Goal: Information Seeking & Learning: Learn about a topic

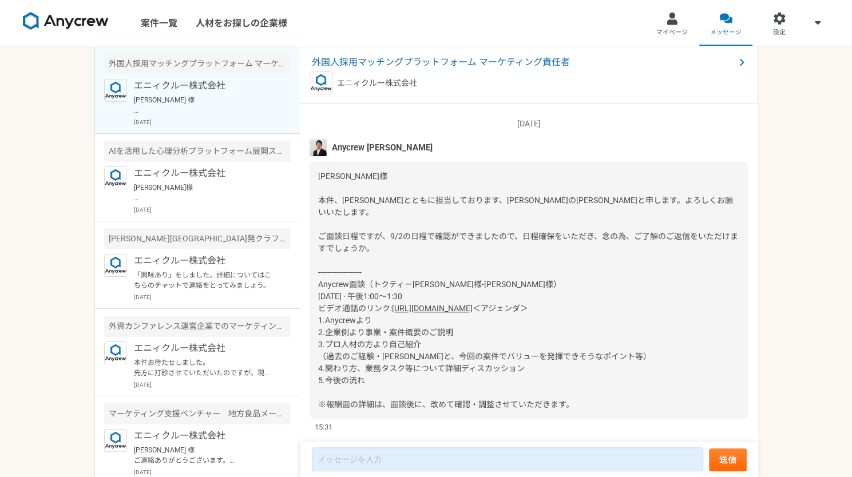
scroll to position [596, 0]
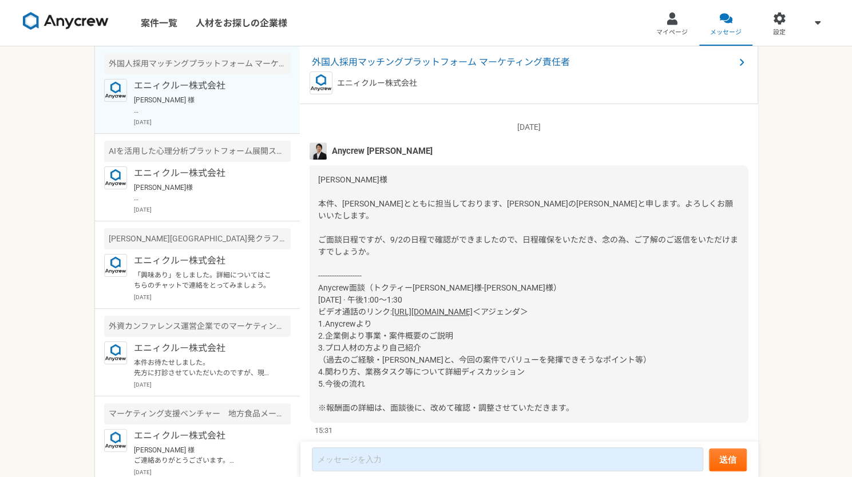
click at [454, 307] on link "[URL][DOMAIN_NAME]" at bounding box center [432, 311] width 81 height 9
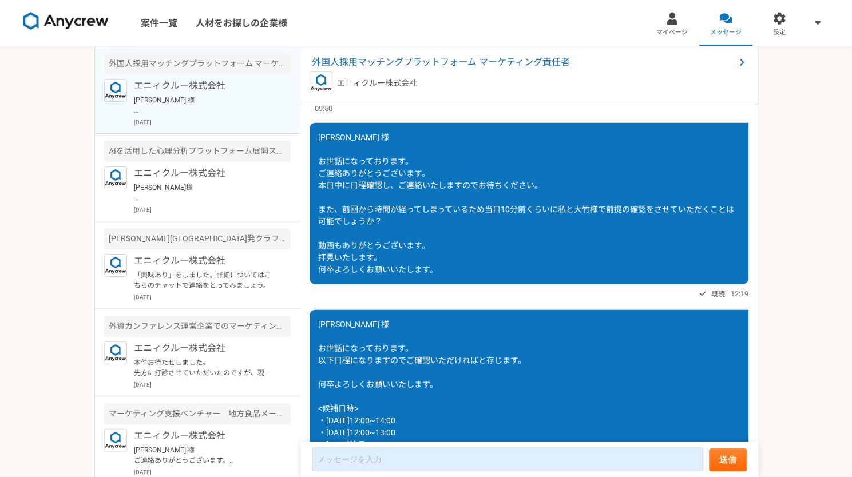
scroll to position [1677, 0]
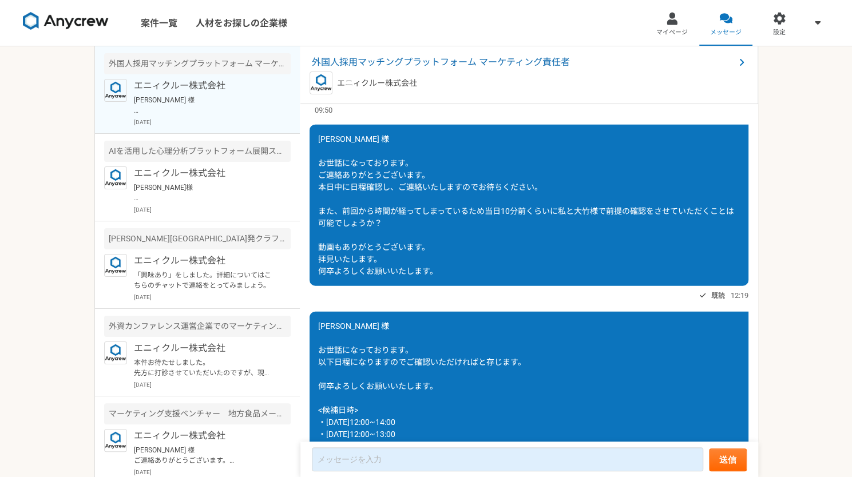
click at [450, 92] on link "[URL][DOMAIN_NAME]" at bounding box center [438, 86] width 81 height 9
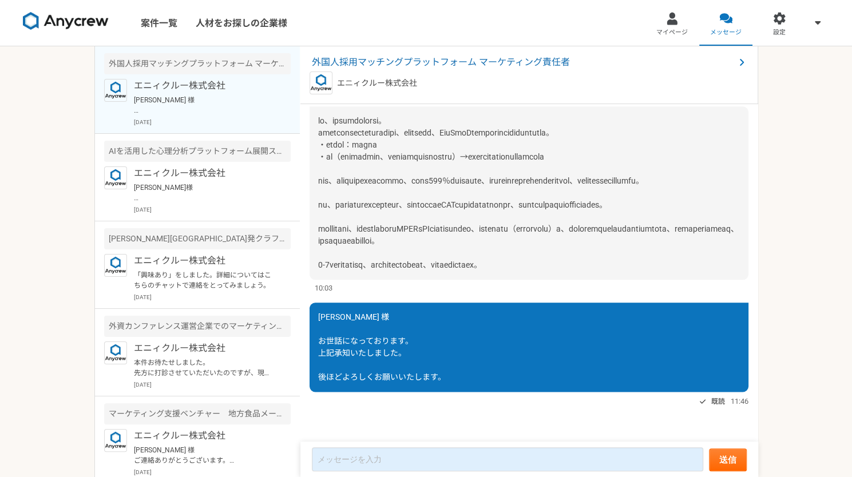
scroll to position [3536, 0]
click at [412, 244] on div at bounding box center [528, 192] width 439 height 173
drag, startPoint x: 412, startPoint y: 244, endPoint x: 634, endPoint y: 268, distance: 223.2
click at [634, 268] on div at bounding box center [528, 192] width 439 height 173
click at [634, 268] on span at bounding box center [528, 192] width 420 height 153
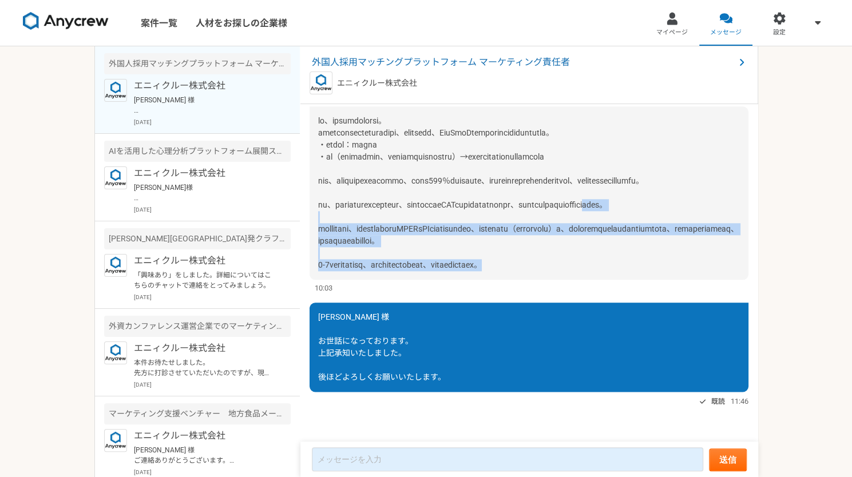
drag, startPoint x: 634, startPoint y: 268, endPoint x: 432, endPoint y: 193, distance: 215.7
click at [432, 193] on span at bounding box center [528, 192] width 420 height 153
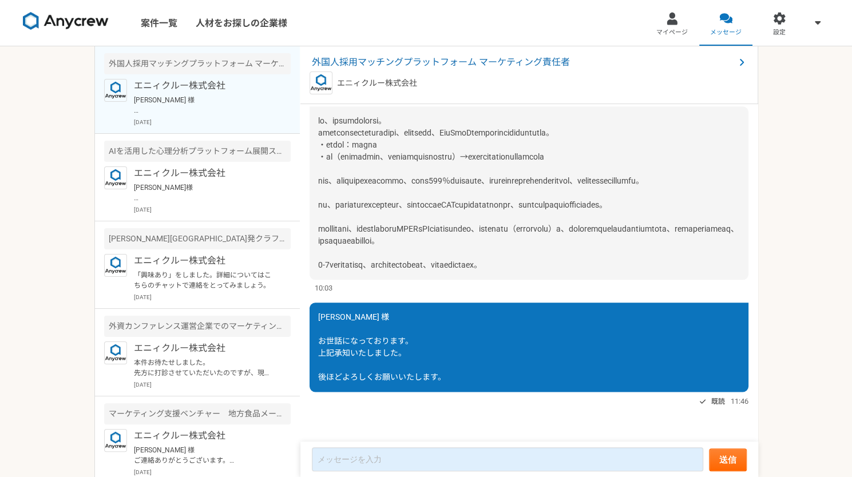
scroll to position [3347, 0]
click at [564, 269] on span at bounding box center [528, 192] width 420 height 153
drag, startPoint x: 564, startPoint y: 338, endPoint x: 590, endPoint y: 360, distance: 34.1
click at [590, 280] on div at bounding box center [528, 192] width 439 height 173
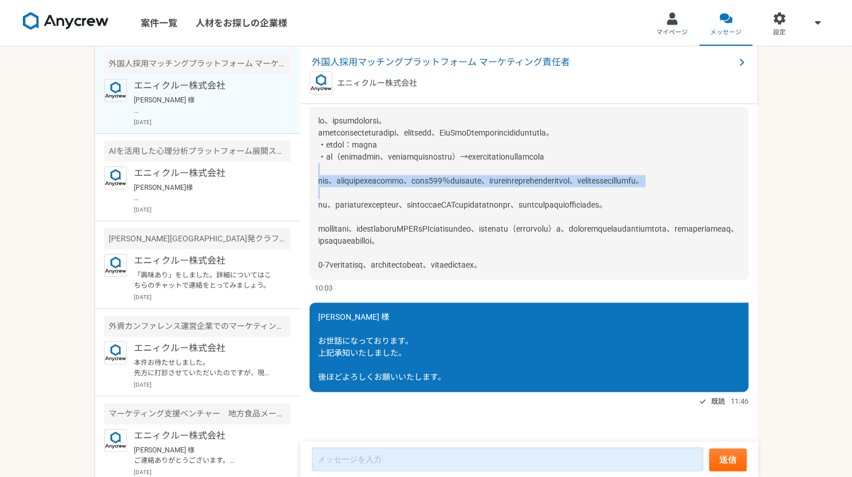
drag, startPoint x: 590, startPoint y: 360, endPoint x: 574, endPoint y: 324, distance: 39.7
click at [574, 280] on div at bounding box center [528, 192] width 439 height 173
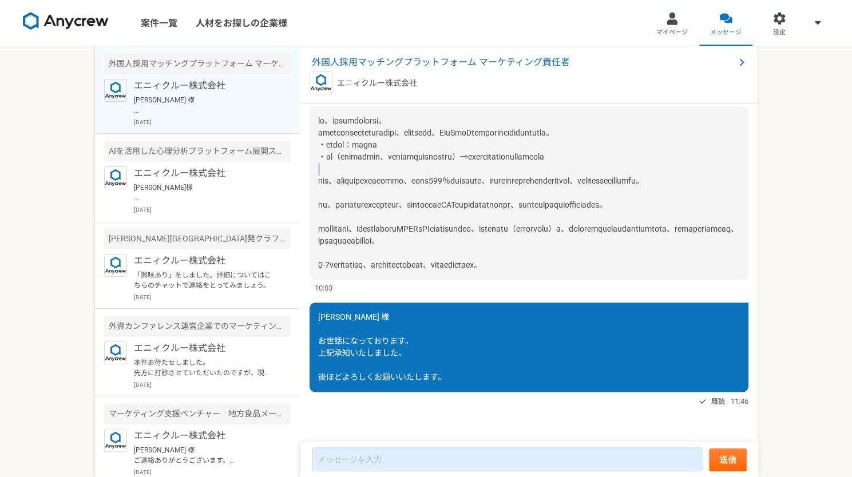
click at [574, 280] on div at bounding box center [528, 192] width 439 height 173
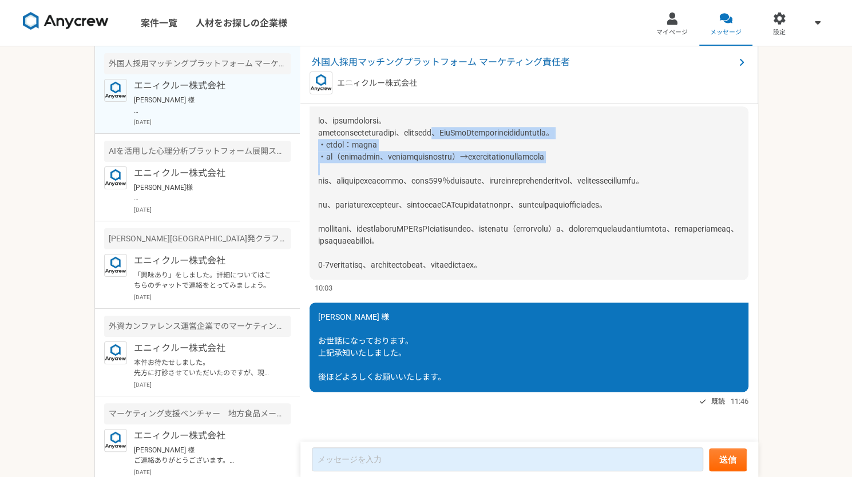
drag, startPoint x: 574, startPoint y: 324, endPoint x: 547, endPoint y: 261, distance: 67.9
click at [547, 261] on div at bounding box center [528, 192] width 439 height 173
click at [547, 261] on span at bounding box center [528, 192] width 420 height 153
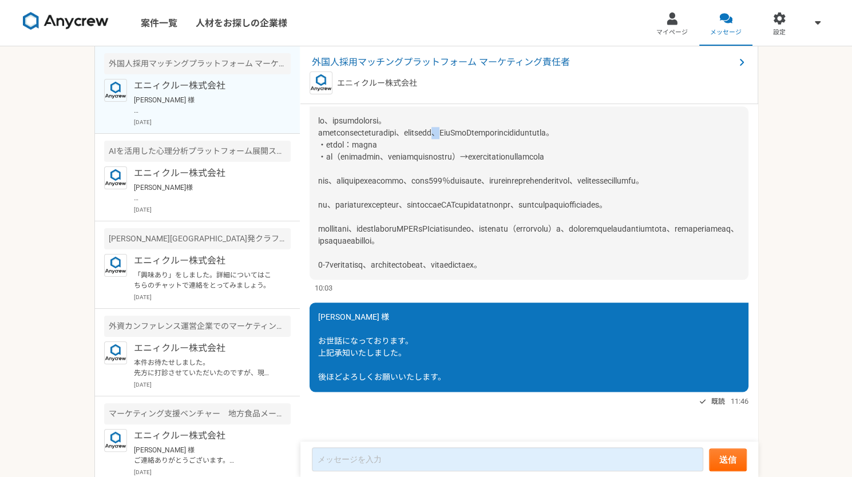
click at [547, 261] on span at bounding box center [528, 192] width 420 height 153
drag, startPoint x: 547, startPoint y: 261, endPoint x: 525, endPoint y: 249, distance: 25.1
click at [525, 249] on div at bounding box center [528, 192] width 439 height 173
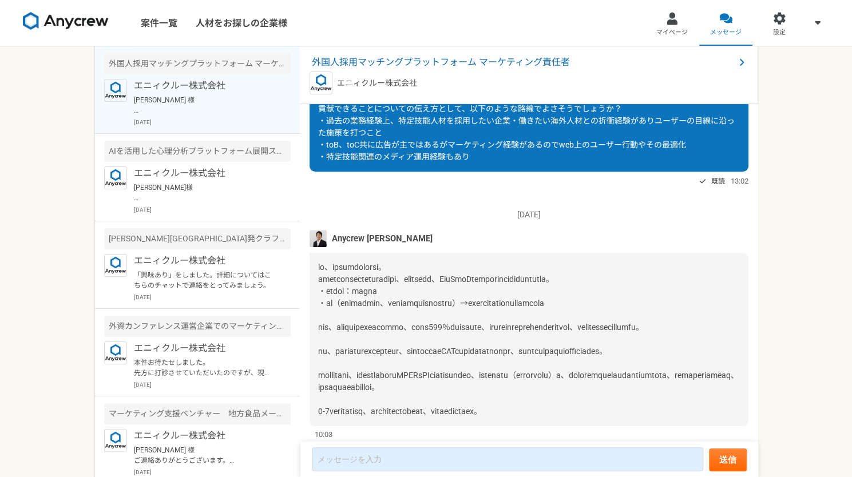
click at [525, 172] on div "[PERSON_NAME] 様 お世話になっております。 ご確認くださりありがとうございます。 貢献できることについての伝え方として、以下のような路線でよさそ…" at bounding box center [528, 102] width 439 height 137
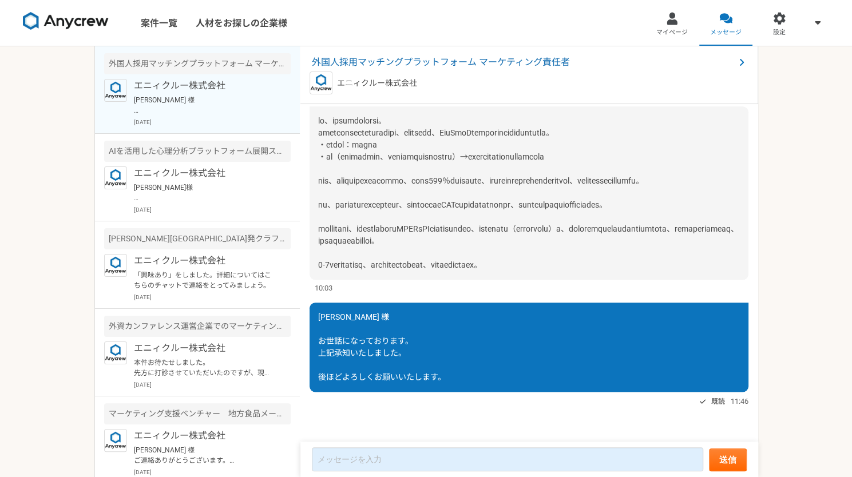
scroll to position [3339, 0]
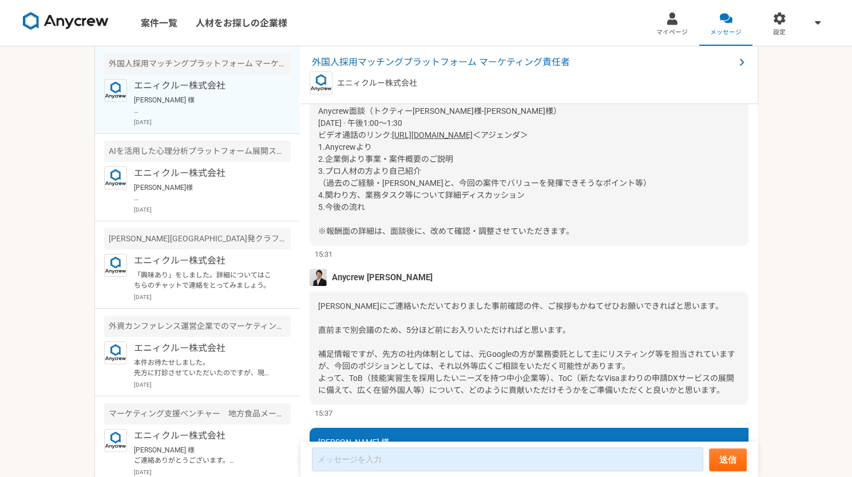
scroll to position [2526, 0]
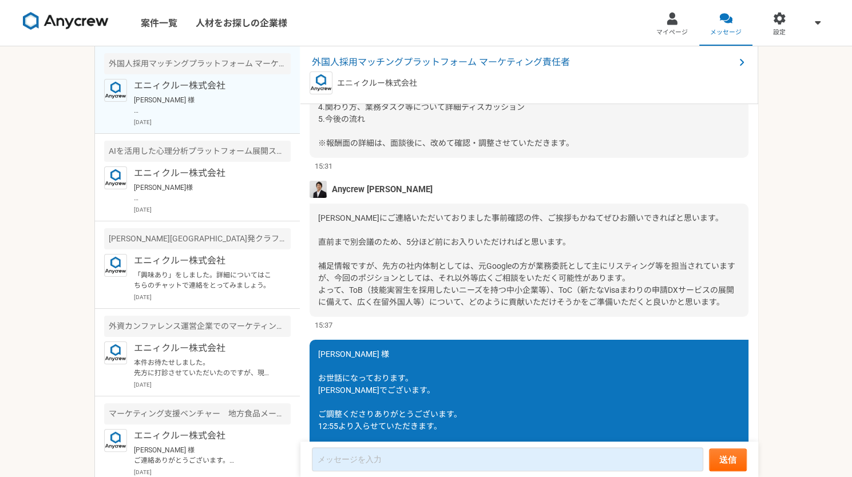
click at [538, 158] on div "[PERSON_NAME]様 本件、[PERSON_NAME]とともに担当しております、[PERSON_NAME]の[PERSON_NAME]と申します。よろ…" at bounding box center [528, 28] width 439 height 257
drag, startPoint x: 538, startPoint y: 222, endPoint x: 550, endPoint y: 289, distance: 67.5
click at [550, 158] on div "[PERSON_NAME]様 本件、[PERSON_NAME]とともに担当しております、[PERSON_NAME]の[PERSON_NAME]と申します。よろ…" at bounding box center [528, 28] width 439 height 257
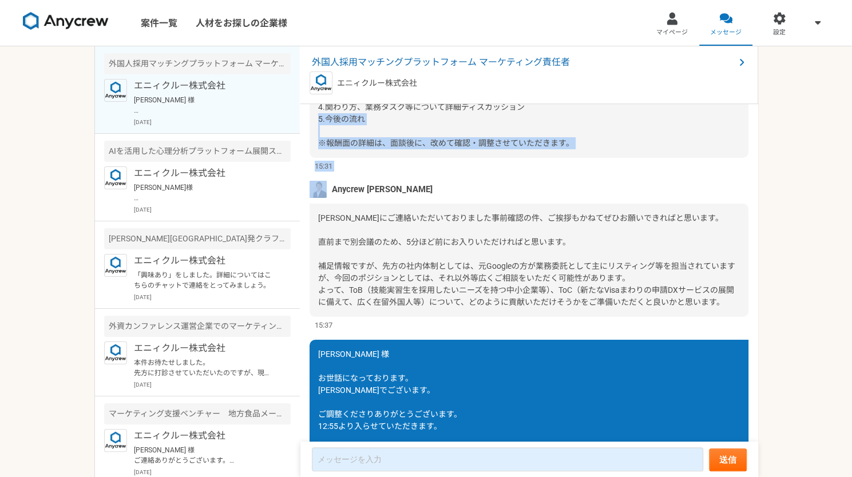
drag, startPoint x: 550, startPoint y: 289, endPoint x: 573, endPoint y: 325, distance: 42.4
click at [573, 172] on div "[DATE] Anycrew [PERSON_NAME] [PERSON_NAME]様 本件、[PERSON_NAME]とともに担当しております、[PERSO…" at bounding box center [528, 8] width 439 height 327
click at [573, 172] on div "15:31" at bounding box center [528, 166] width 439 height 11
drag, startPoint x: 573, startPoint y: 325, endPoint x: 328, endPoint y: 249, distance: 255.8
click at [328, 172] on div "[DATE] Anycrew [PERSON_NAME] [PERSON_NAME]様 本件、[PERSON_NAME]とともに担当しております、[PERSO…" at bounding box center [528, 8] width 439 height 327
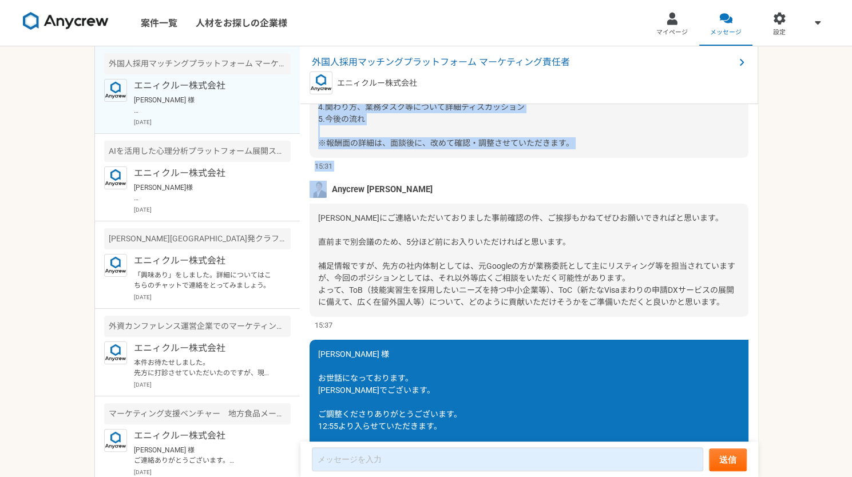
click at [328, 148] on span "＜アジェンダ＞ 1.Anycrewより 2.企業側より事業・案件概要のご説明 3.プロ人材の方より自己紹介 （過去のご経験・[PERSON_NAME]と、今回…" at bounding box center [484, 94] width 333 height 105
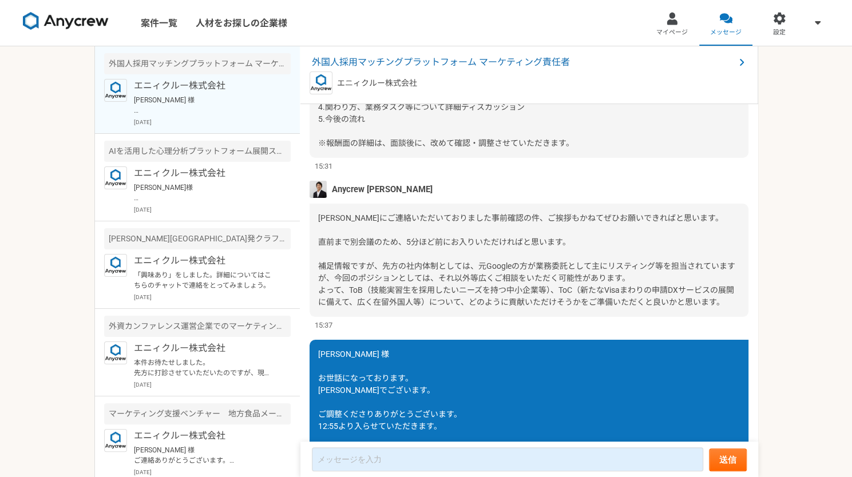
click at [328, 148] on span "＜アジェンダ＞ 1.Anycrewより 2.企業側より事業・案件概要のご説明 3.プロ人材の方より自己紹介 （過去のご経験・[PERSON_NAME]と、今回…" at bounding box center [484, 94] width 333 height 105
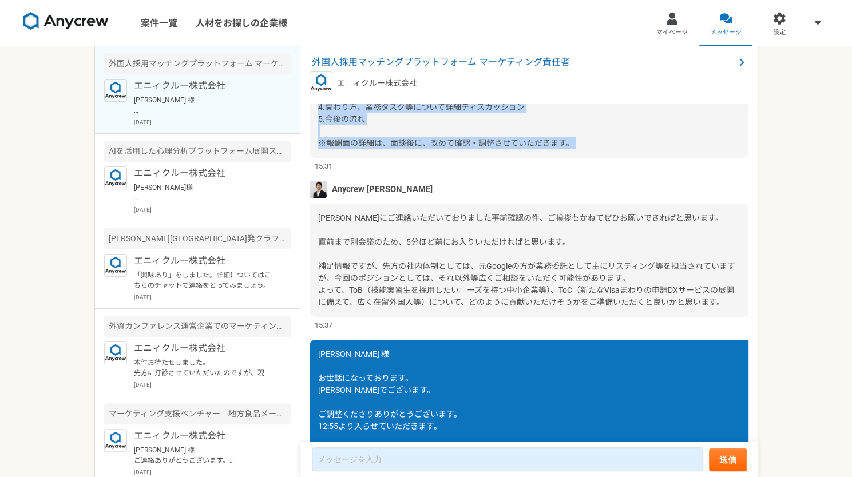
drag, startPoint x: 328, startPoint y: 249, endPoint x: 563, endPoint y: 297, distance: 239.4
click at [563, 148] on span "＜アジェンダ＞ 1.Anycrewより 2.企業側より事業・案件概要のご説明 3.プロ人材の方より自己紹介 （過去のご経験・[PERSON_NAME]と、今回…" at bounding box center [484, 94] width 333 height 105
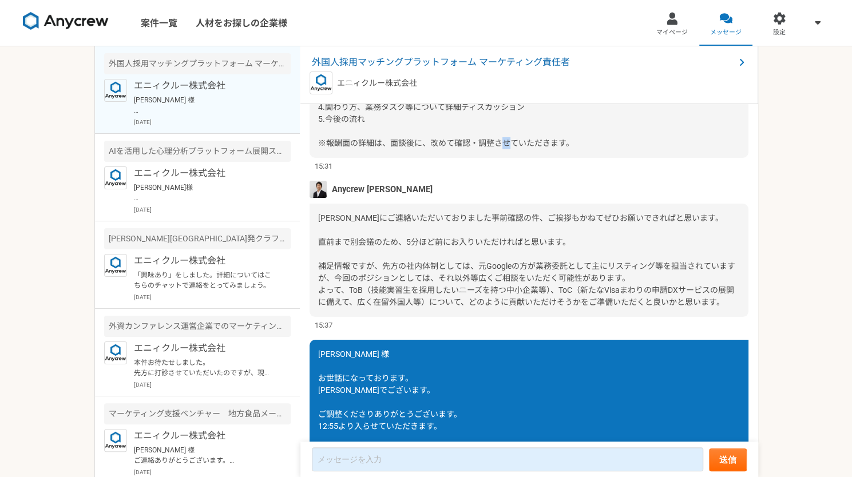
click at [563, 148] on span "＜アジェンダ＞ 1.Anycrewより 2.企業側より事業・案件概要のご説明 3.プロ人材の方より自己紹介 （過去のご経験・[PERSON_NAME]と、今回…" at bounding box center [484, 94] width 333 height 105
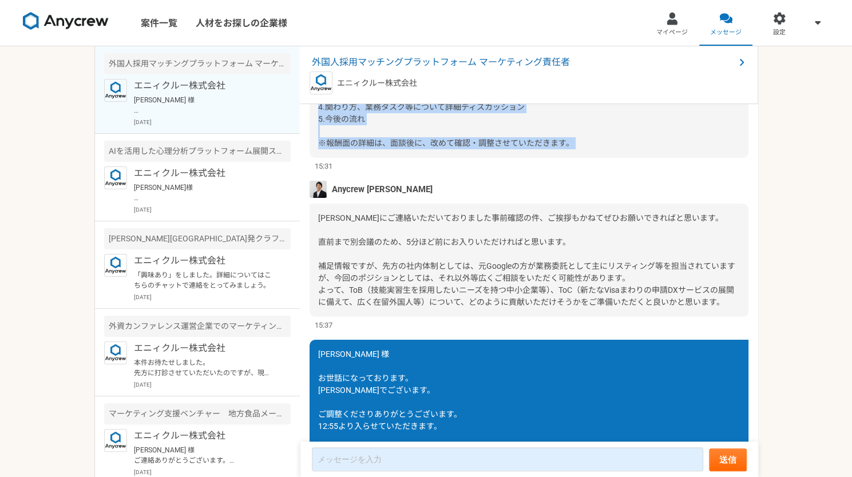
drag, startPoint x: 563, startPoint y: 297, endPoint x: 373, endPoint y: 255, distance: 194.4
click at [373, 158] on div "[PERSON_NAME]様 本件、[PERSON_NAME]とともに担当しております、[PERSON_NAME]の[PERSON_NAME]と申します。よろ…" at bounding box center [528, 28] width 439 height 257
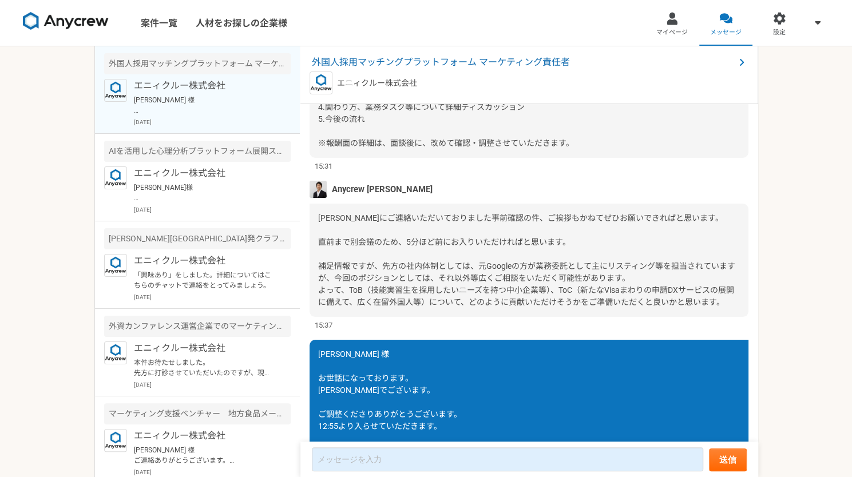
click at [373, 158] on div "[PERSON_NAME]様 本件、[PERSON_NAME]とともに担当しております、[PERSON_NAME]の[PERSON_NAME]と申します。よろ…" at bounding box center [528, 28] width 439 height 257
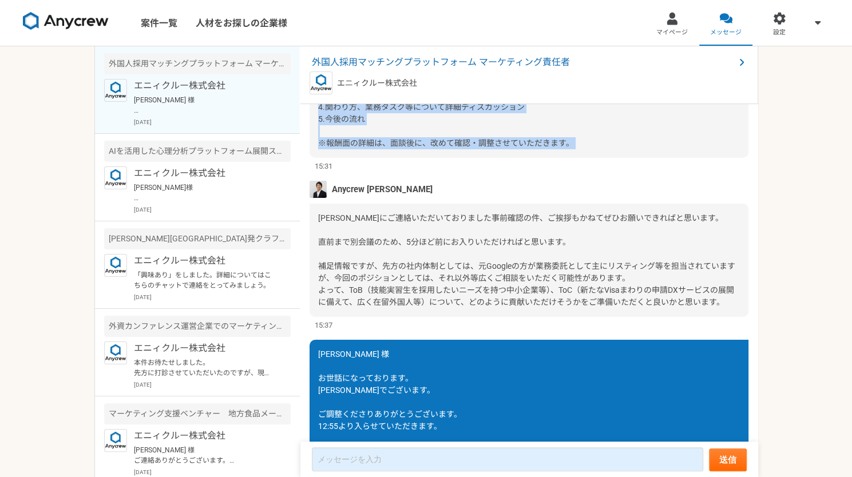
drag, startPoint x: 373, startPoint y: 255, endPoint x: 551, endPoint y: 305, distance: 185.3
click at [551, 158] on div "[PERSON_NAME]様 本件、[PERSON_NAME]とともに担当しております、[PERSON_NAME]の[PERSON_NAME]と申します。よろ…" at bounding box center [528, 28] width 439 height 257
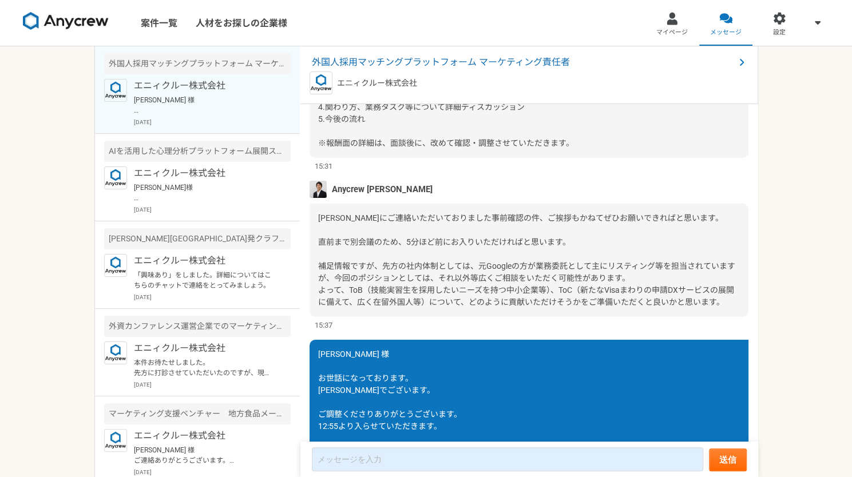
click at [454, 158] on div "[PERSON_NAME]様 本件、[PERSON_NAME]とともに担当しております、[PERSON_NAME]の[PERSON_NAME]と申します。よろ…" at bounding box center [528, 28] width 439 height 257
drag, startPoint x: 454, startPoint y: 232, endPoint x: 332, endPoint y: 198, distance: 126.3
click at [332, 158] on div "[PERSON_NAME]様 本件、[PERSON_NAME]とともに担当しております、[PERSON_NAME]の[PERSON_NAME]と申します。よろ…" at bounding box center [528, 28] width 439 height 257
click at [332, 148] on span "＜アジェンダ＞ 1.Anycrewより 2.企業側より事業・案件概要のご説明 3.プロ人材の方より自己紹介 （過去のご経験・[PERSON_NAME]と、今回…" at bounding box center [484, 94] width 333 height 105
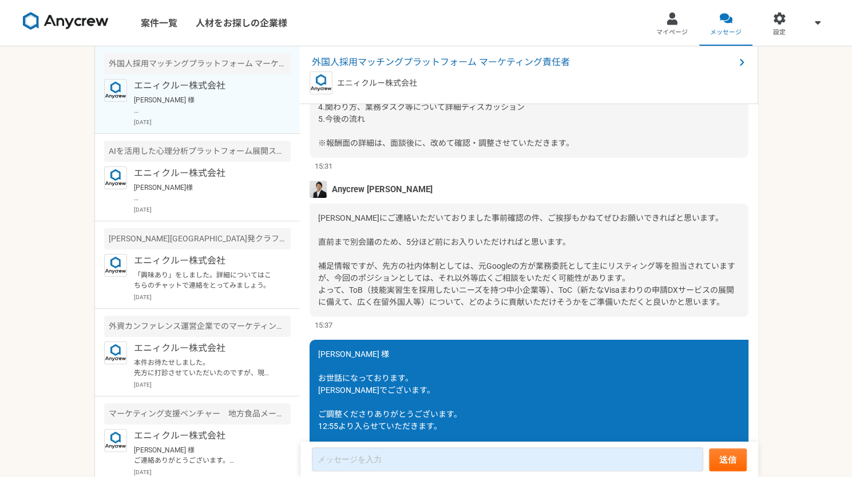
click at [332, 148] on span "＜アジェンダ＞ 1.Anycrewより 2.企業側より事業・案件概要のご説明 3.プロ人材の方より自己紹介 （過去のご経験・[PERSON_NAME]と、今回…" at bounding box center [484, 94] width 333 height 105
drag, startPoint x: 332, startPoint y: 198, endPoint x: 415, endPoint y: 240, distance: 92.6
click at [415, 148] on span "＜アジェンダ＞ 1.Anycrewより 2.企業側より事業・案件概要のご説明 3.プロ人材の方より自己紹介 （過去のご経験・[PERSON_NAME]と、今回…" at bounding box center [484, 94] width 333 height 105
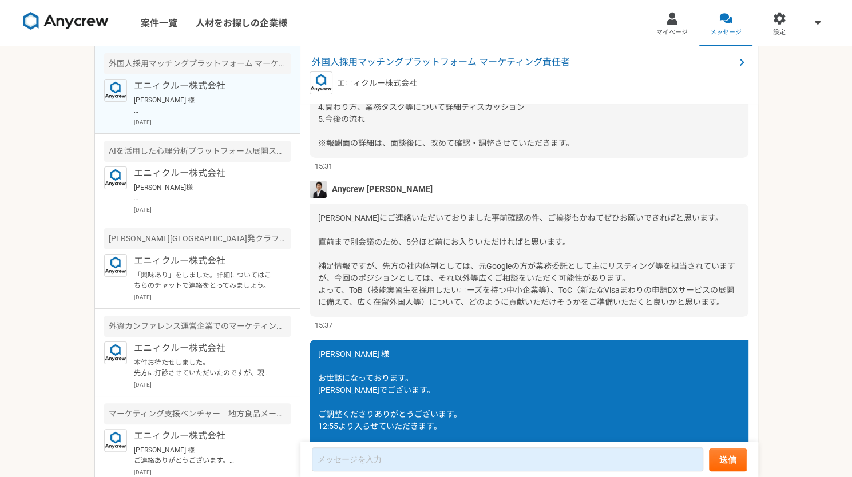
drag, startPoint x: 415, startPoint y: 240, endPoint x: 344, endPoint y: 204, distance: 79.6
click at [344, 148] on span "＜アジェンダ＞ 1.Anycrewより 2.企業側より事業・案件概要のご説明 3.プロ人材の方より自己紹介 （過去のご経験・[PERSON_NAME]と、今回…" at bounding box center [484, 94] width 333 height 105
drag, startPoint x: 344, startPoint y: 204, endPoint x: 435, endPoint y: 237, distance: 97.0
click at [435, 158] on div "[PERSON_NAME]様 本件、[PERSON_NAME]とともに担当しております、[PERSON_NAME]の[PERSON_NAME]と申します。よろ…" at bounding box center [528, 28] width 439 height 257
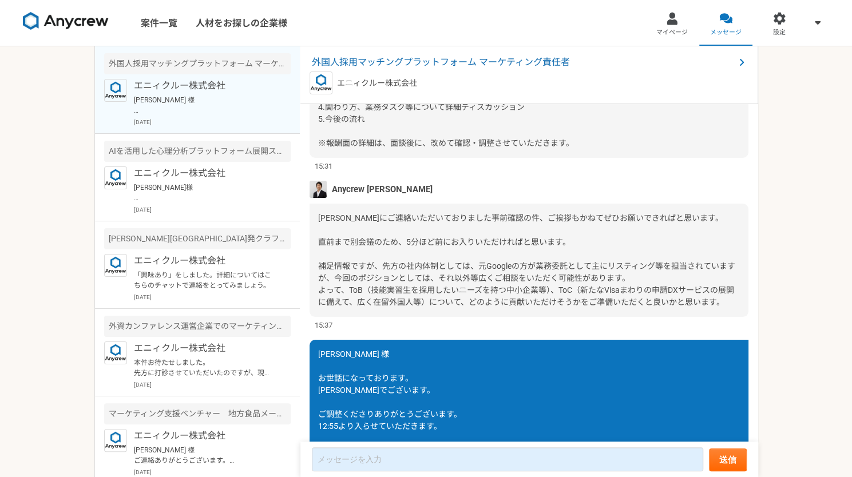
click at [435, 158] on div "[PERSON_NAME]様 本件、[PERSON_NAME]とともに担当しております、[PERSON_NAME]の[PERSON_NAME]と申します。よろ…" at bounding box center [528, 28] width 439 height 257
drag, startPoint x: 435, startPoint y: 237, endPoint x: 353, endPoint y: 201, distance: 89.6
click at [353, 158] on div "[PERSON_NAME]様 本件、[PERSON_NAME]とともに担当しております、[PERSON_NAME]の[PERSON_NAME]と申します。よろ…" at bounding box center [528, 28] width 439 height 257
click at [353, 148] on span "＜アジェンダ＞ 1.Anycrewより 2.企業側より事業・案件概要のご説明 3.プロ人材の方より自己紹介 （過去のご経験・[PERSON_NAME]と、今回…" at bounding box center [484, 94] width 333 height 105
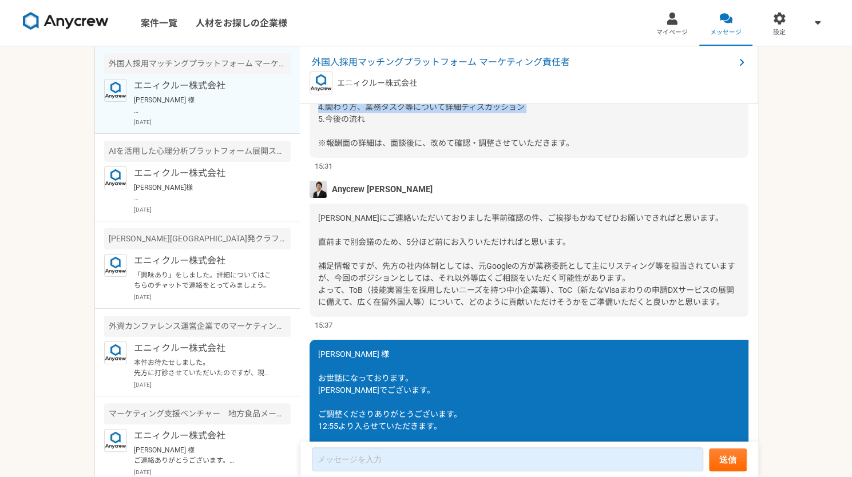
drag, startPoint x: 353, startPoint y: 201, endPoint x: 519, endPoint y: 275, distance: 181.2
click at [519, 158] on div "[PERSON_NAME]様 本件、[PERSON_NAME]とともに担当しております、[PERSON_NAME]の[PERSON_NAME]と申します。よろ…" at bounding box center [528, 28] width 439 height 257
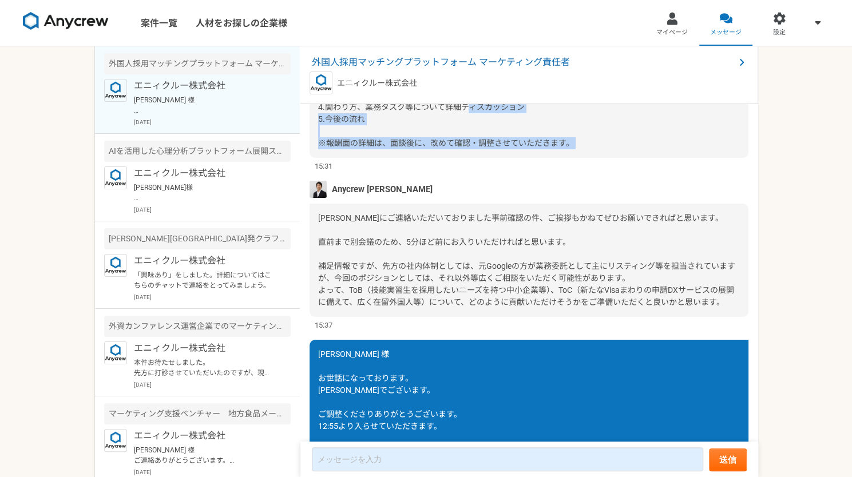
drag, startPoint x: 519, startPoint y: 275, endPoint x: 567, endPoint y: 304, distance: 56.4
click at [567, 158] on div "[PERSON_NAME]様 本件、[PERSON_NAME]とともに担当しております、[PERSON_NAME]の[PERSON_NAME]と申します。よろ…" at bounding box center [528, 28] width 439 height 257
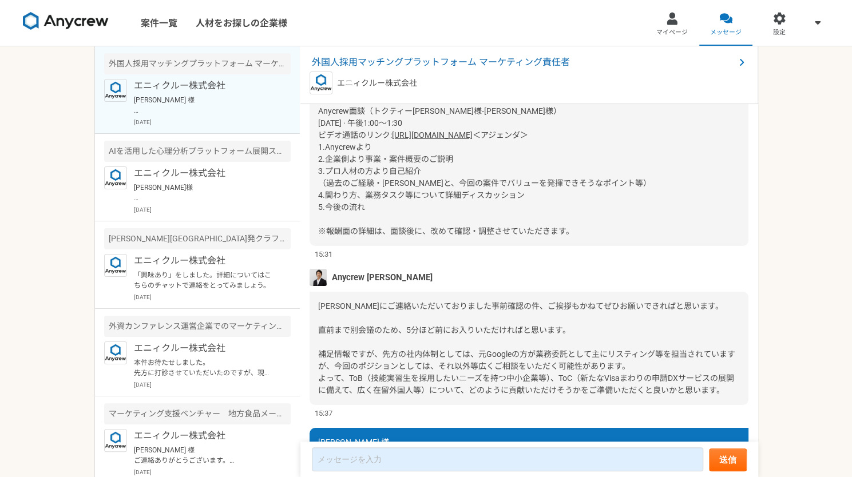
scroll to position [2401, 0]
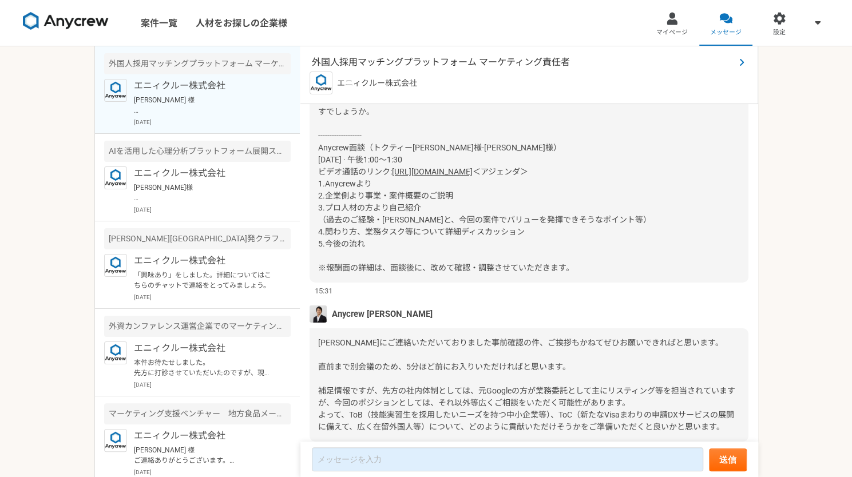
click at [392, 65] on span "外国人採用マッチングプラットフォーム マーケティング責任者" at bounding box center [523, 62] width 423 height 14
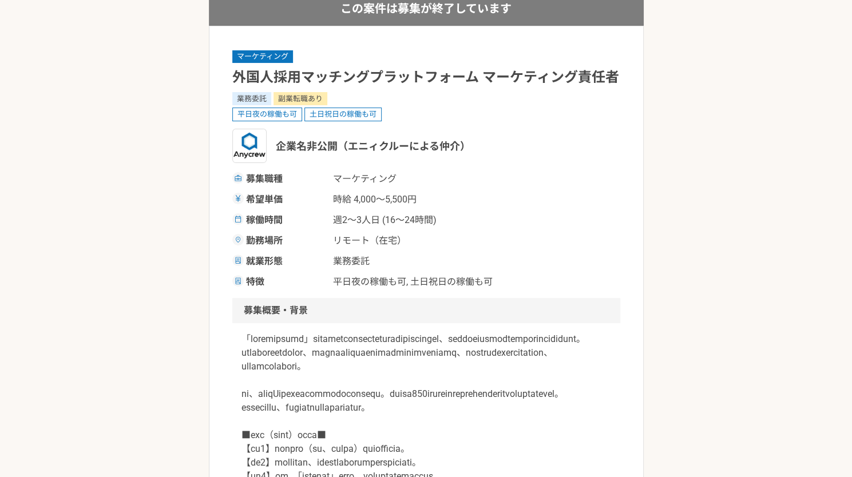
scroll to position [130, 0]
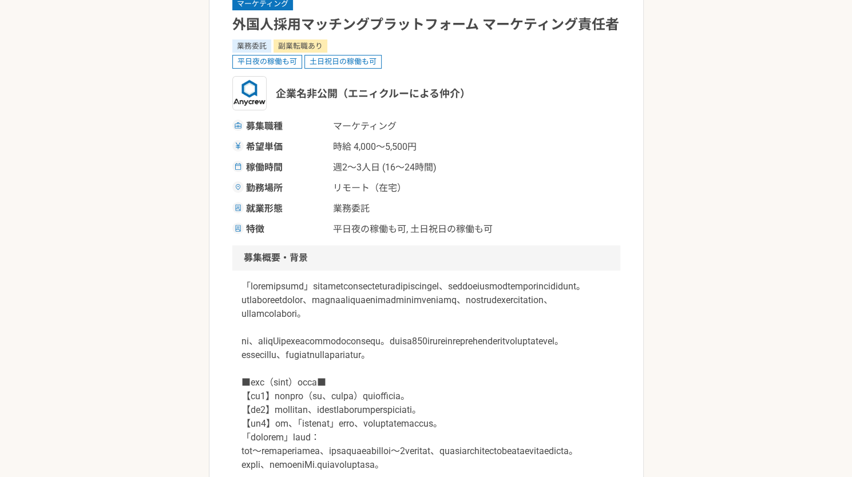
click at [433, 170] on span "週2〜3人日 (16〜24時間)" at bounding box center [390, 168] width 114 height 14
drag, startPoint x: 433, startPoint y: 170, endPoint x: 326, endPoint y: 166, distance: 107.0
click at [326, 166] on div "稼働時間 週2〜3人日 (16〜24時間)" at bounding box center [426, 168] width 388 height 14
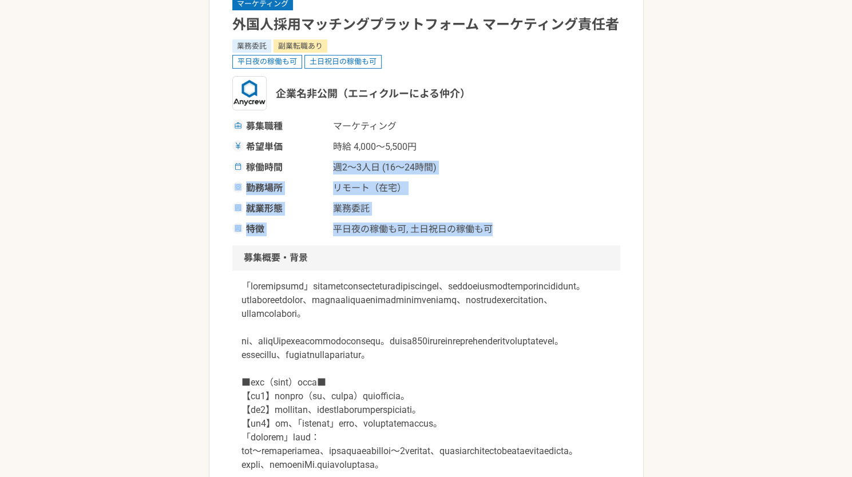
drag, startPoint x: 326, startPoint y: 166, endPoint x: 483, endPoint y: 229, distance: 169.4
click at [483, 229] on div "募集職種 マーケティング 希望単価 時給 4,000〜5,500円 稼働時間 週2〜3人日 (16〜24時間) 勤務場所 リモート（在宅） 就業形態 業務委託…" at bounding box center [426, 178] width 388 height 117
click at [483, 229] on span "平日夜の稼働も可, 土日祝日の稼働も可" at bounding box center [413, 229] width 160 height 14
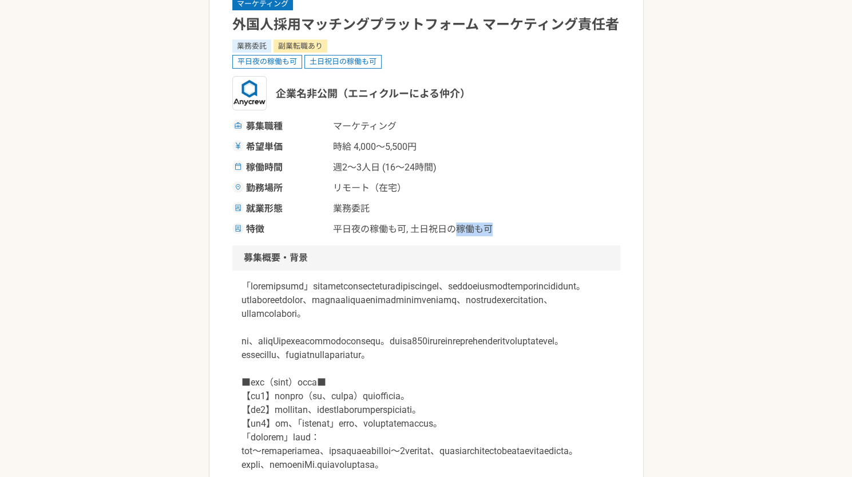
drag, startPoint x: 483, startPoint y: 229, endPoint x: 431, endPoint y: 229, distance: 52.6
click at [431, 229] on span "平日夜の稼働も可, 土日祝日の稼働も可" at bounding box center [413, 229] width 160 height 14
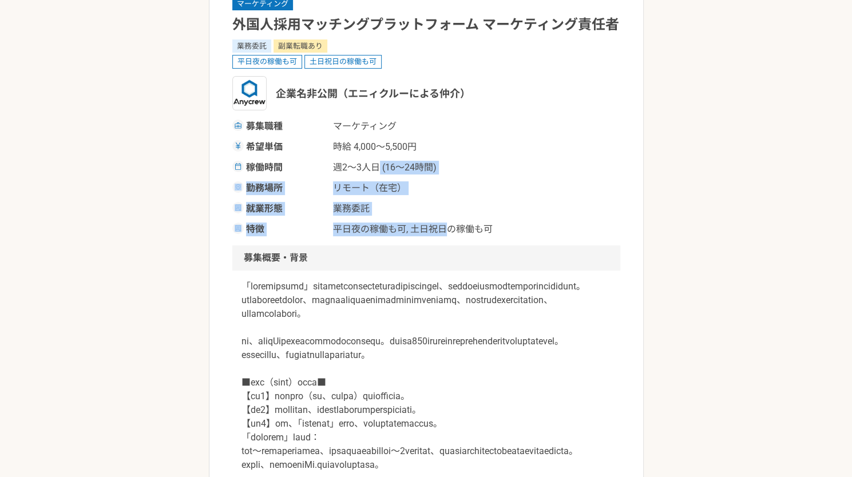
drag, startPoint x: 431, startPoint y: 229, endPoint x: 377, endPoint y: 168, distance: 81.5
click at [377, 168] on div "募集職種 マーケティング 希望単価 時給 4,000〜5,500円 稼働時間 週2〜3人日 (16〜24時間) 勤務場所 リモート（在宅） 就業形態 業務委託…" at bounding box center [426, 178] width 388 height 117
click at [377, 168] on span "週2〜3人日 (16〜24時間)" at bounding box center [390, 168] width 114 height 14
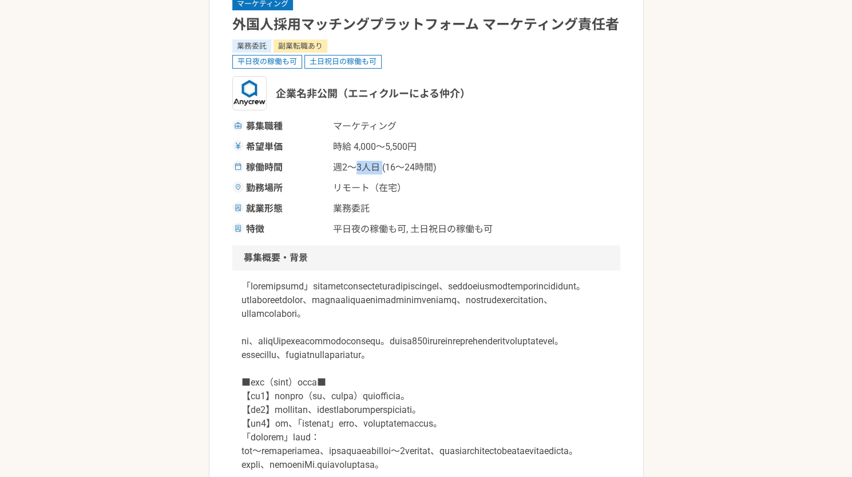
drag, startPoint x: 377, startPoint y: 168, endPoint x: 356, endPoint y: 164, distance: 21.4
click at [356, 164] on span "週2〜3人日 (16〜24時間)" at bounding box center [390, 168] width 114 height 14
